Goal: Communication & Community: Participate in discussion

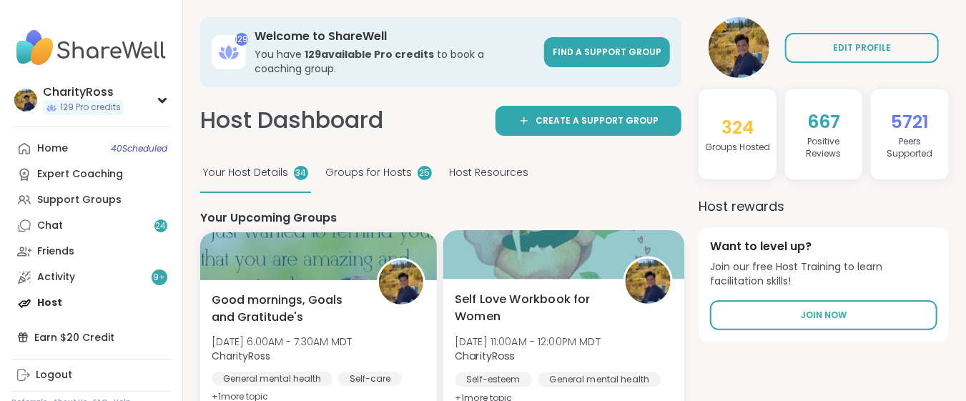
click at [480, 326] on div "Self Love Workbook for Women Mon, Oct 13 | 11:00AM - 12:00PM MDT CharityRoss Se…" at bounding box center [563, 348] width 217 height 117
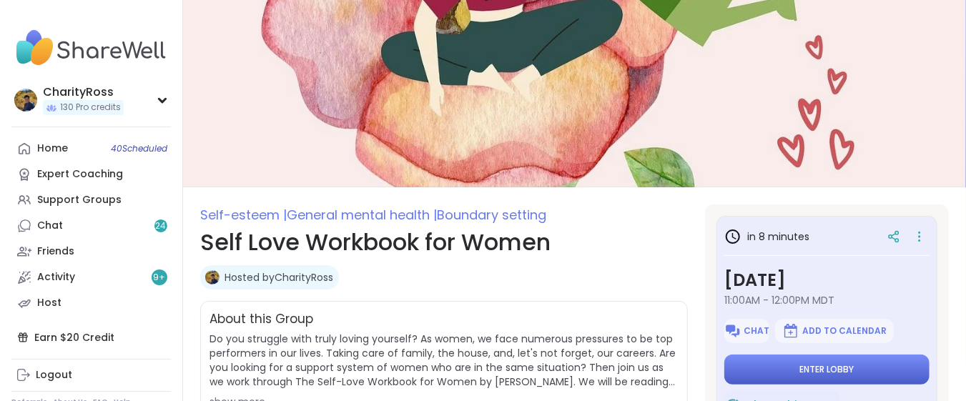
click at [836, 370] on span "Enter lobby" at bounding box center [827, 369] width 54 height 11
click at [834, 375] on button "Enter lobby" at bounding box center [826, 370] width 205 height 30
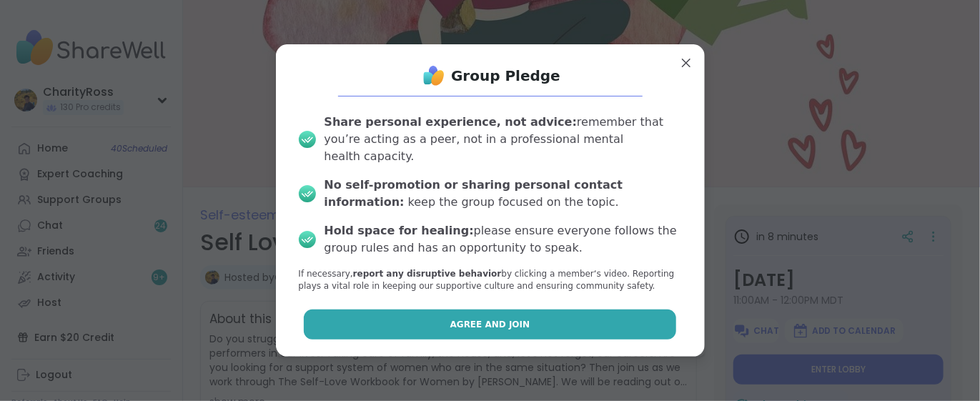
click at [611, 313] on button "Agree and Join" at bounding box center [490, 325] width 372 height 30
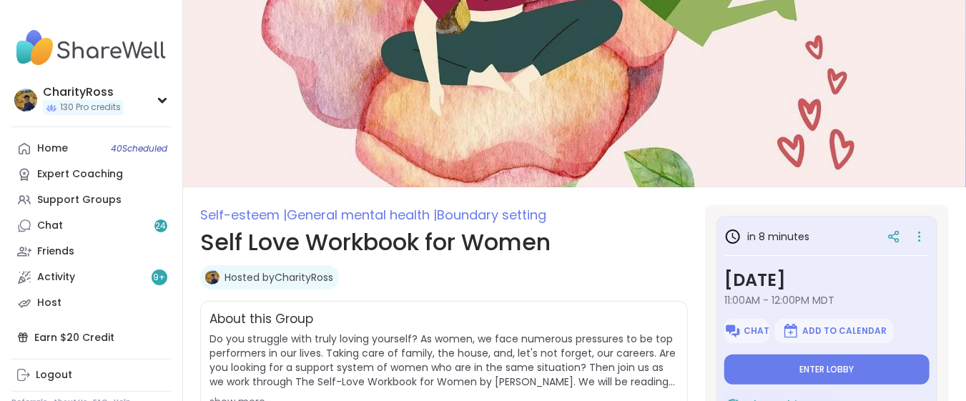
type textarea "*"
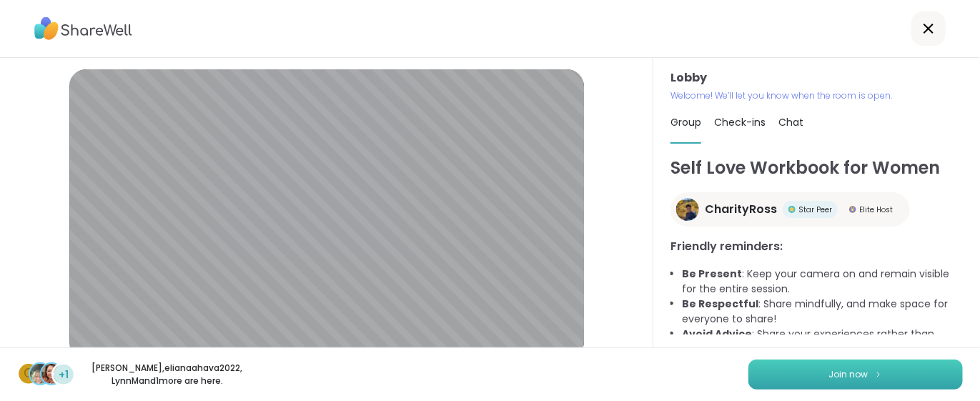
click at [756, 380] on button "Join now" at bounding box center [856, 375] width 214 height 30
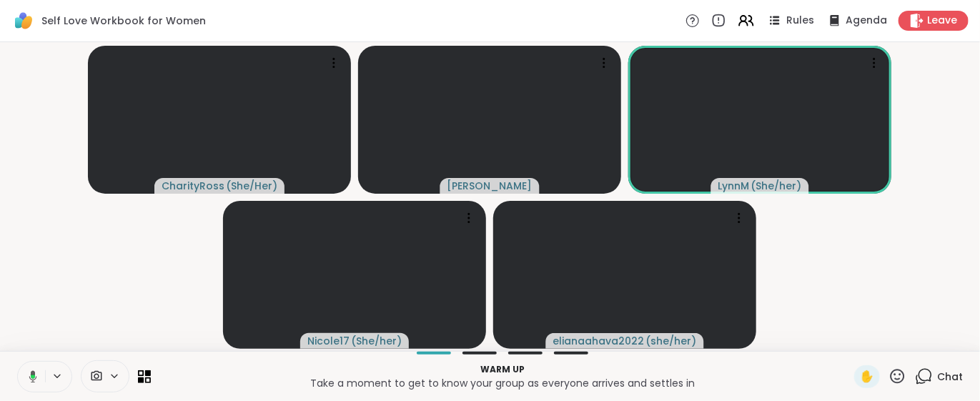
click at [919, 381] on icon at bounding box center [926, 375] width 14 height 13
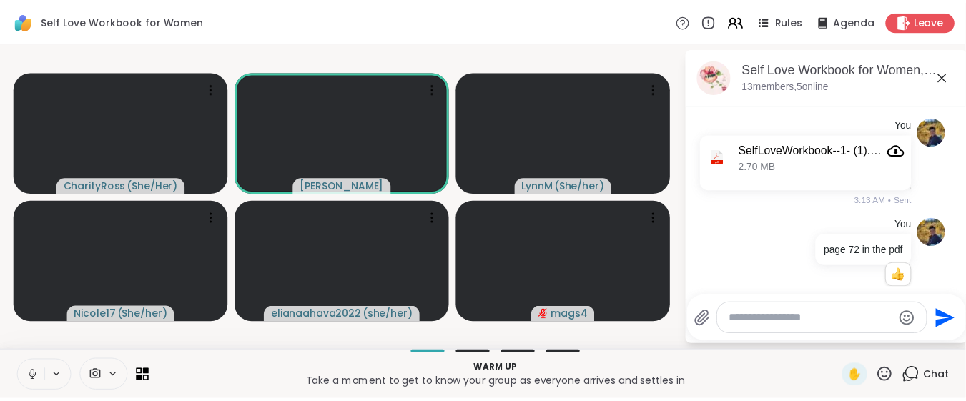
scroll to position [119, 0]
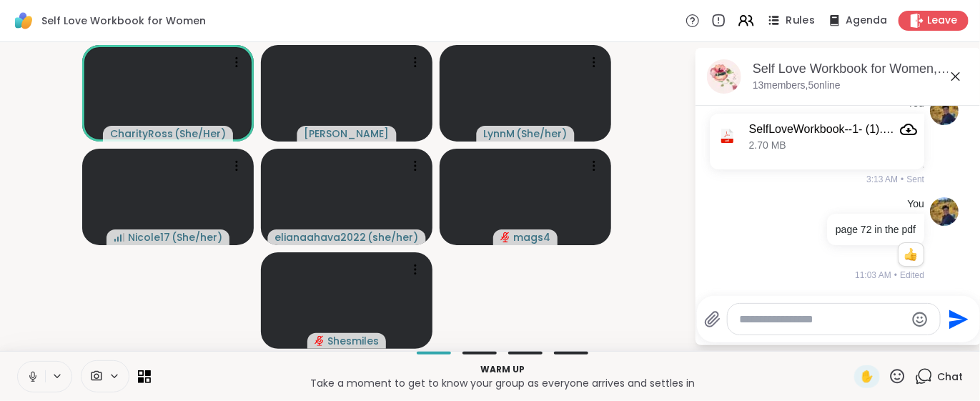
click at [771, 23] on icon at bounding box center [774, 20] width 18 height 18
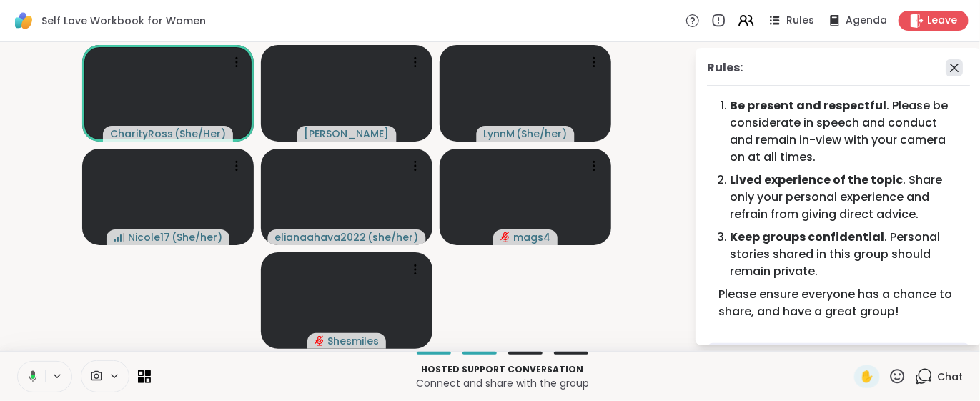
click at [946, 67] on icon at bounding box center [954, 67] width 17 height 17
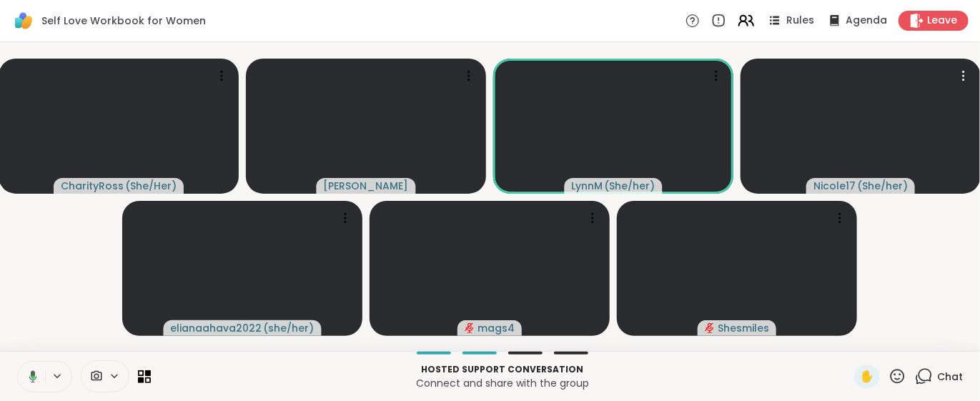
click at [741, 19] on icon at bounding box center [744, 19] width 6 height 6
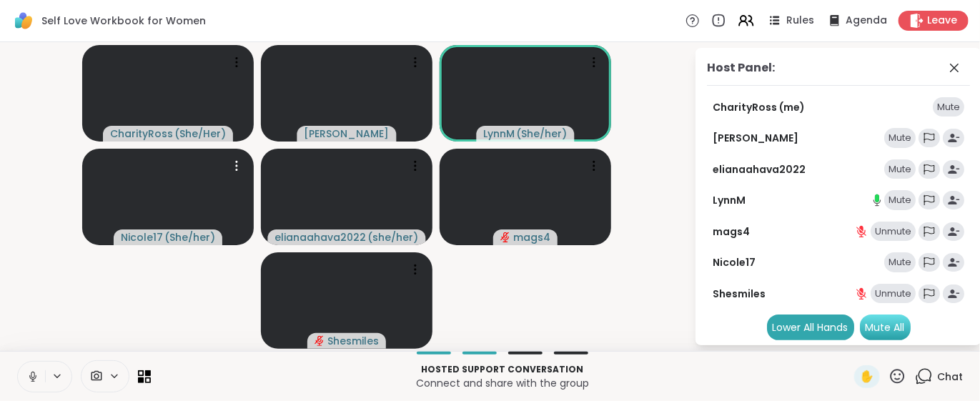
click at [891, 329] on div "Mute All" at bounding box center [885, 328] width 51 height 26
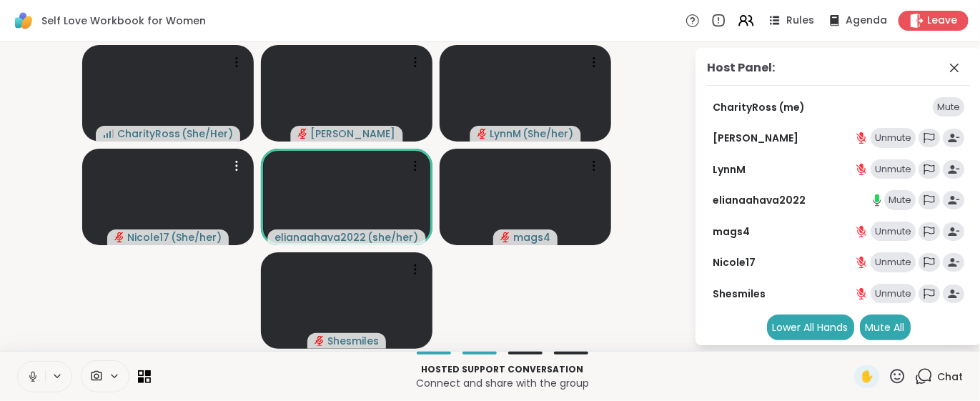
click at [29, 380] on icon at bounding box center [32, 376] width 13 height 13
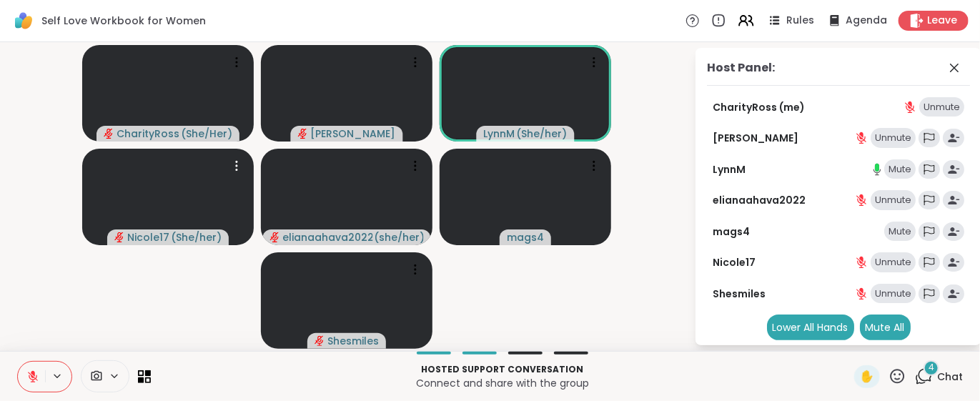
click at [29, 380] on icon at bounding box center [32, 376] width 13 height 13
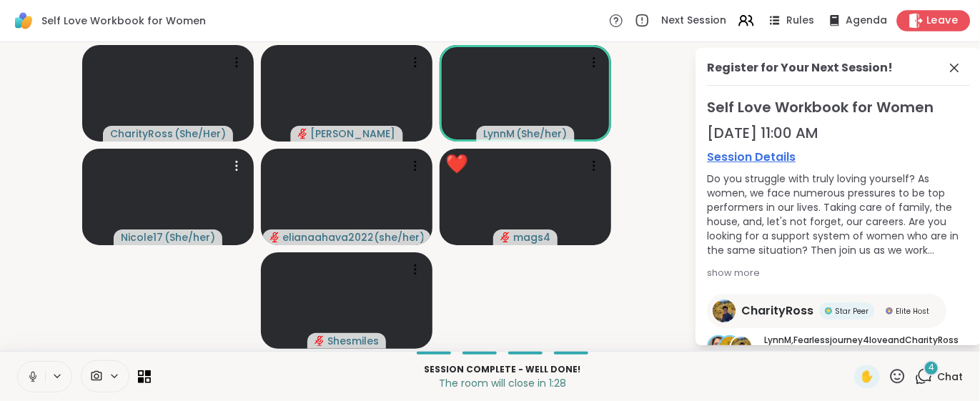
click at [933, 16] on span "Leave" at bounding box center [942, 21] width 31 height 15
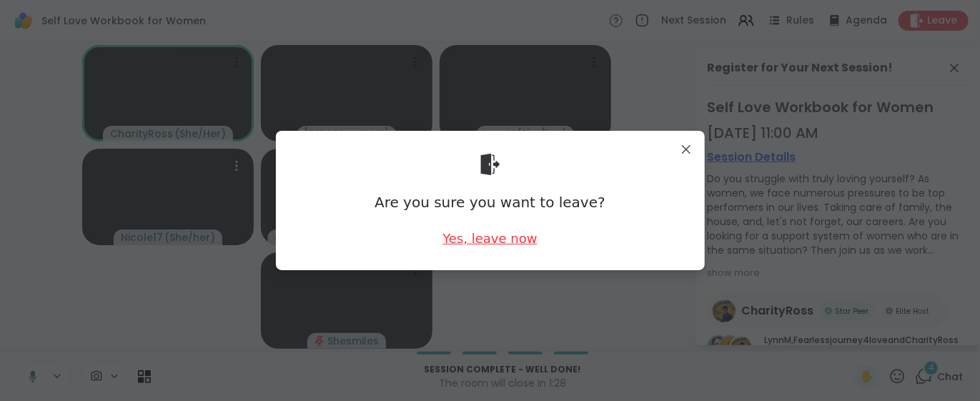
click at [509, 241] on div "Yes, leave now" at bounding box center [490, 238] width 94 height 18
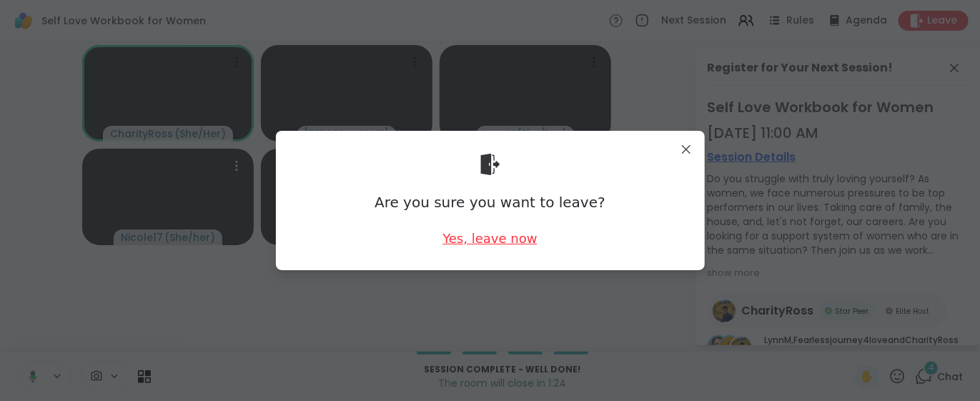
click at [509, 241] on div "Yes, leave now" at bounding box center [490, 238] width 94 height 18
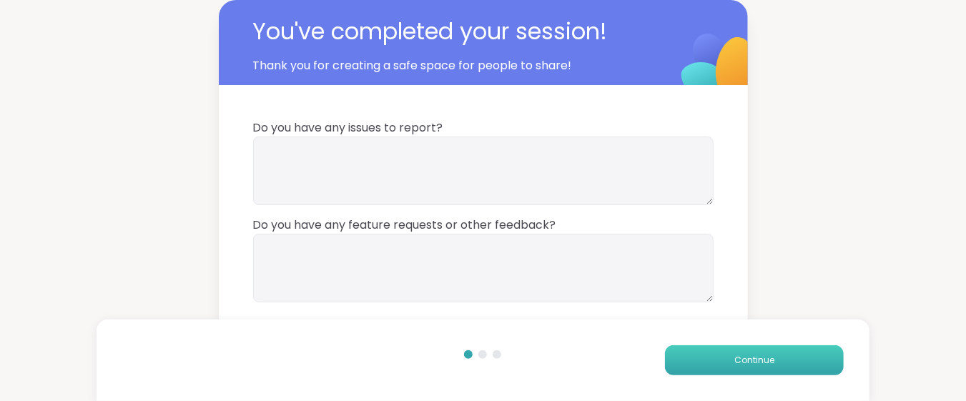
click at [706, 360] on button "Continue" at bounding box center [754, 360] width 179 height 30
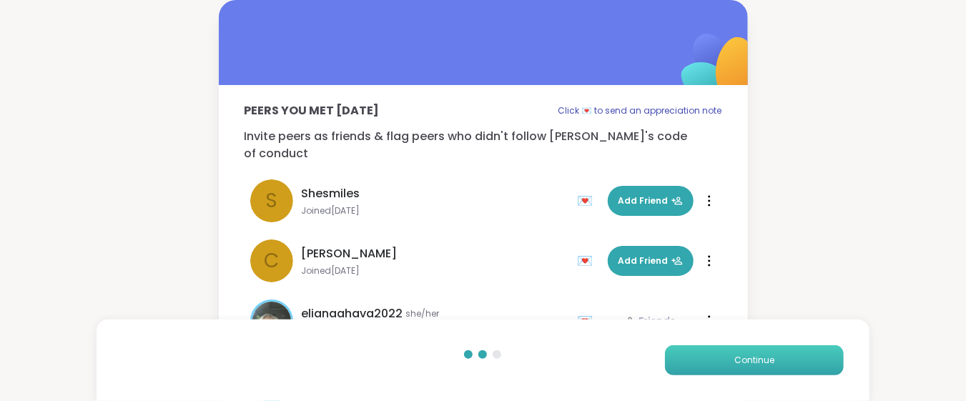
click at [706, 360] on button "Continue" at bounding box center [754, 360] width 179 height 30
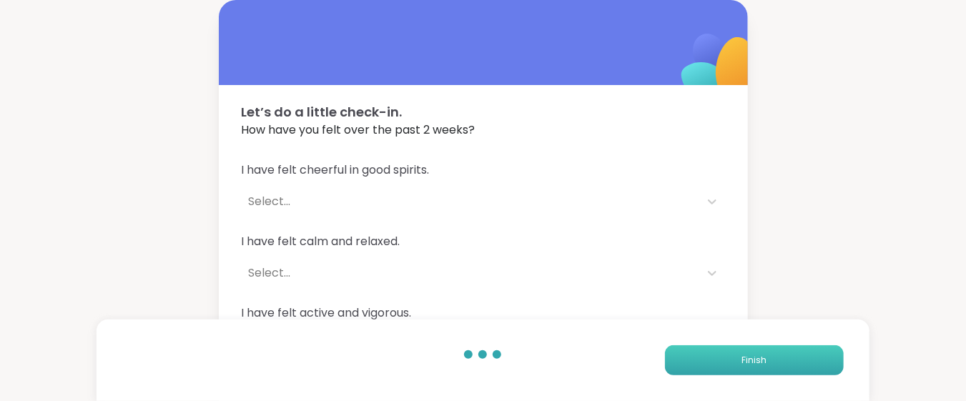
click at [690, 359] on button "Finish" at bounding box center [754, 360] width 179 height 30
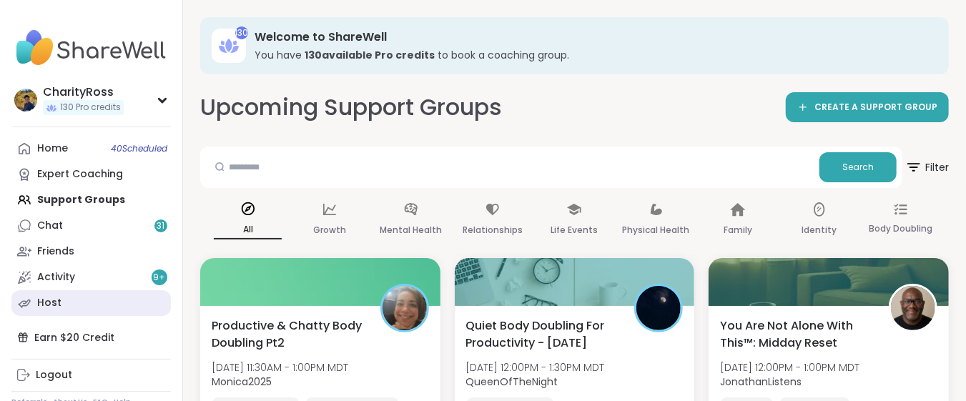
click at [37, 305] on div "Host" at bounding box center [49, 303] width 24 height 14
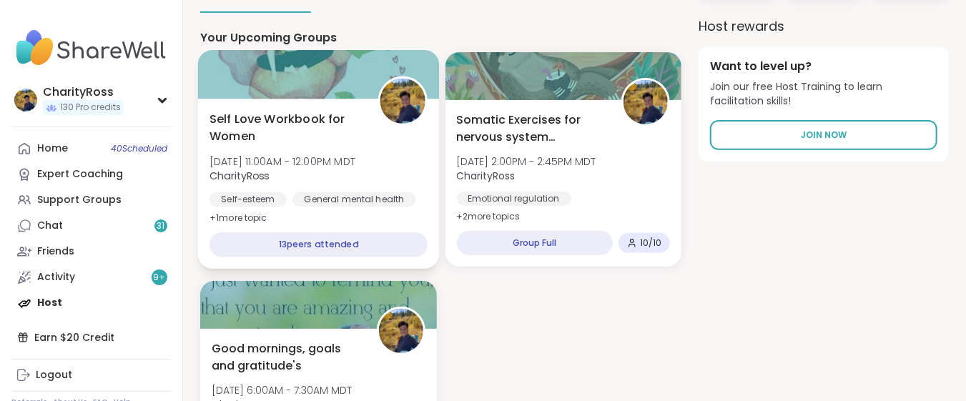
scroll to position [190, 0]
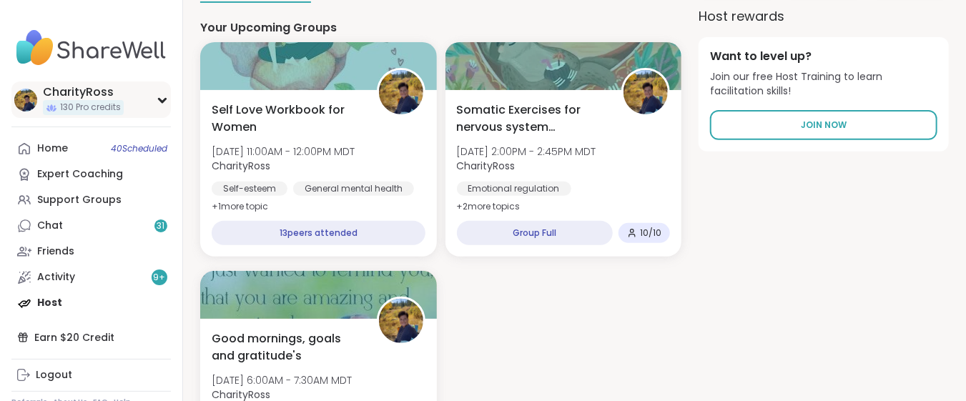
click at [97, 106] on span "130 Pro credits" at bounding box center [90, 108] width 61 height 12
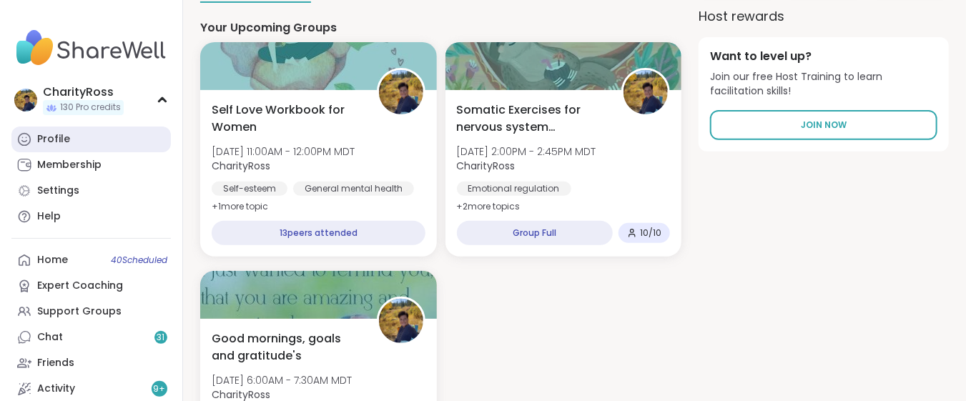
click at [87, 135] on link "Profile" at bounding box center [90, 140] width 159 height 26
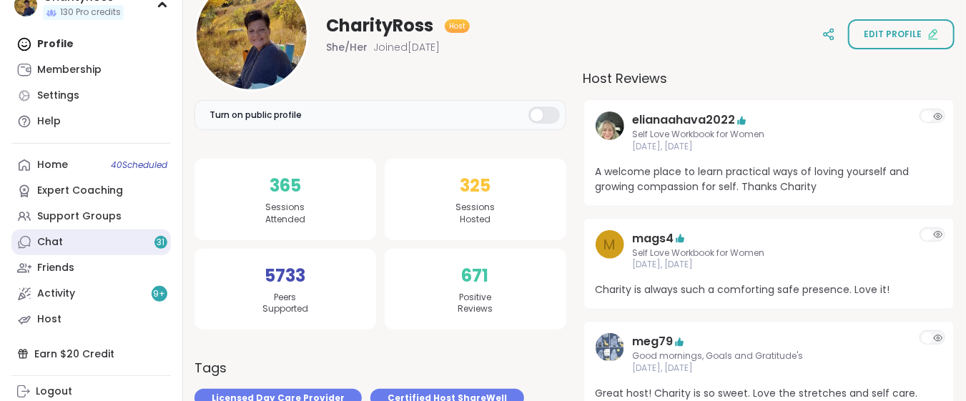
scroll to position [137, 0]
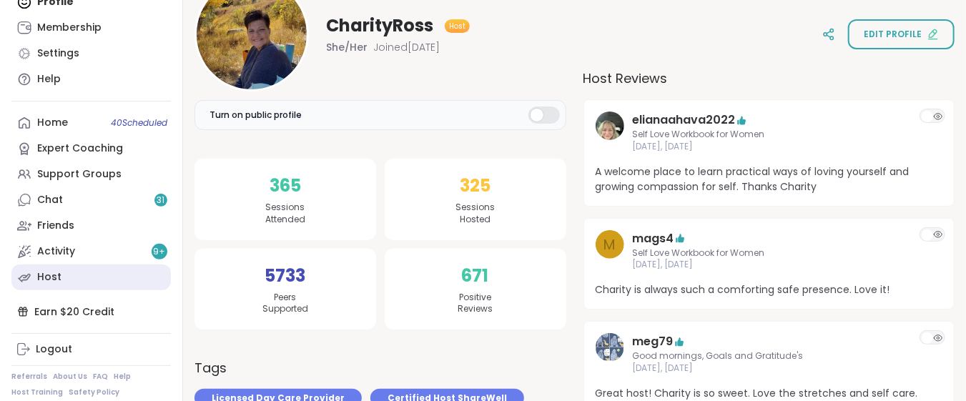
click at [56, 275] on div "Host" at bounding box center [49, 277] width 24 height 14
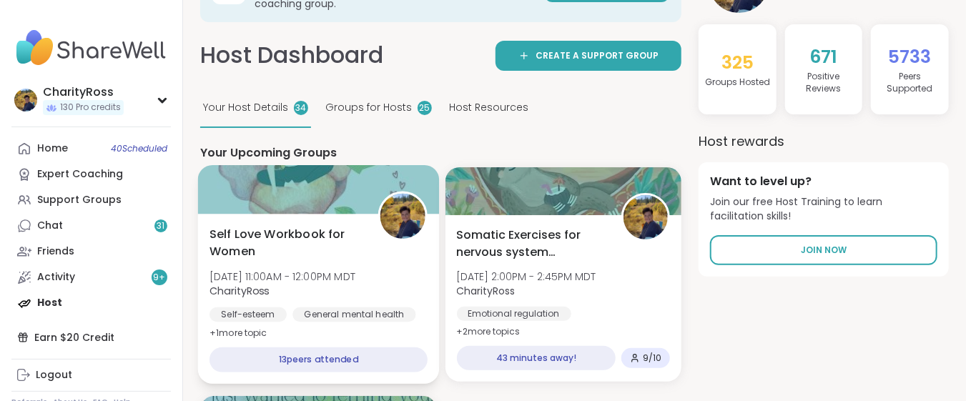
scroll to position [95, 0]
